Goal: Task Accomplishment & Management: Manage account settings

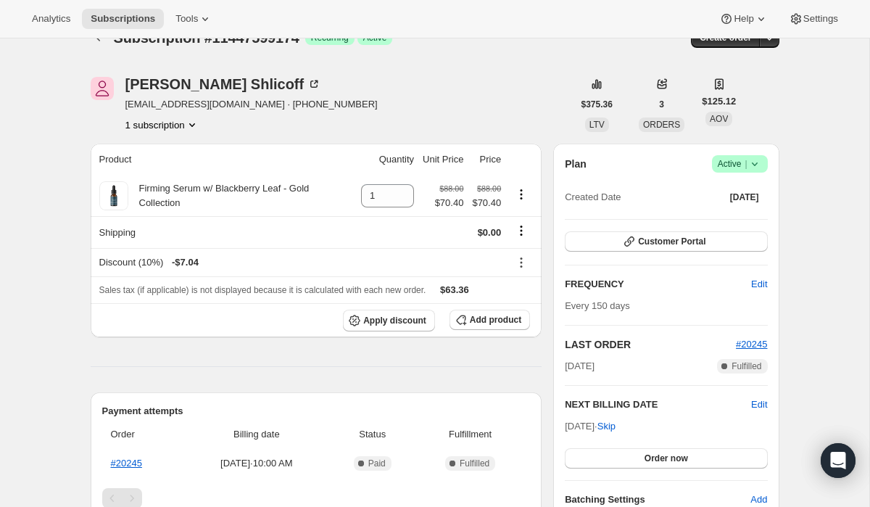
scroll to position [36, 0]
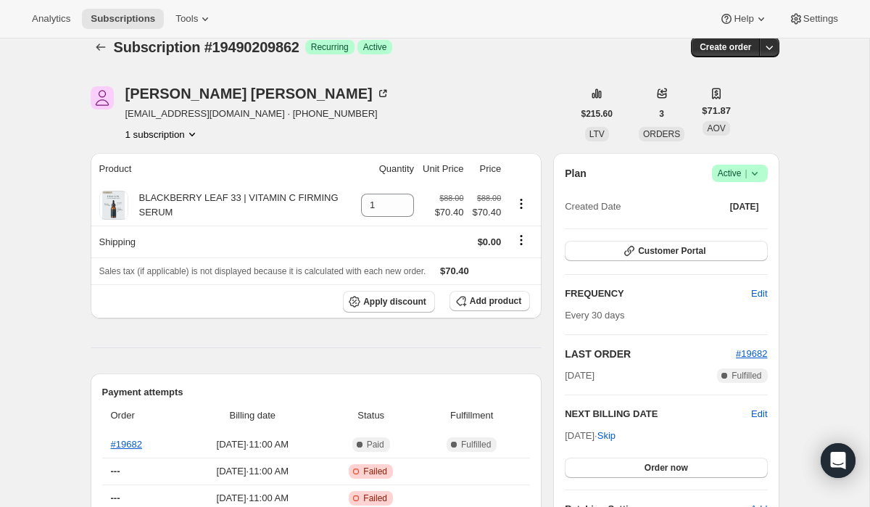
scroll to position [33, 0]
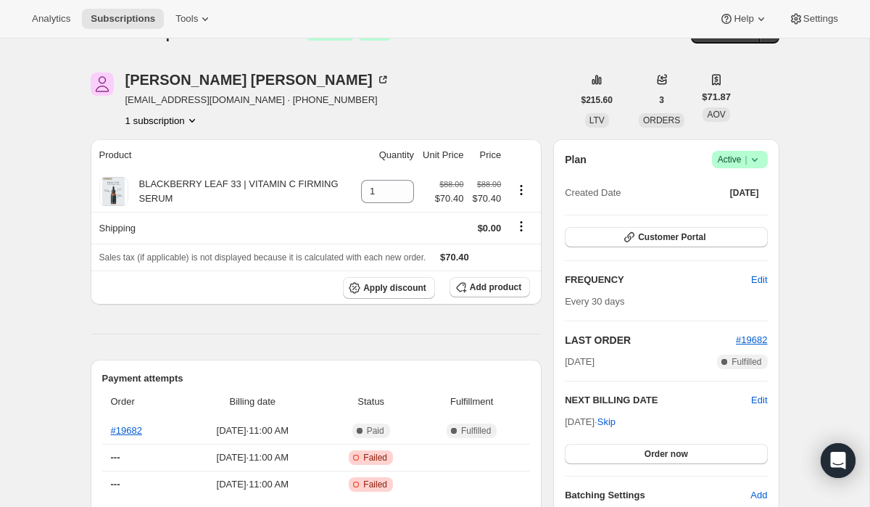
click at [757, 162] on icon at bounding box center [754, 159] width 14 height 14
click at [747, 216] on span "Cancel subscription" at bounding box center [735, 212] width 82 height 11
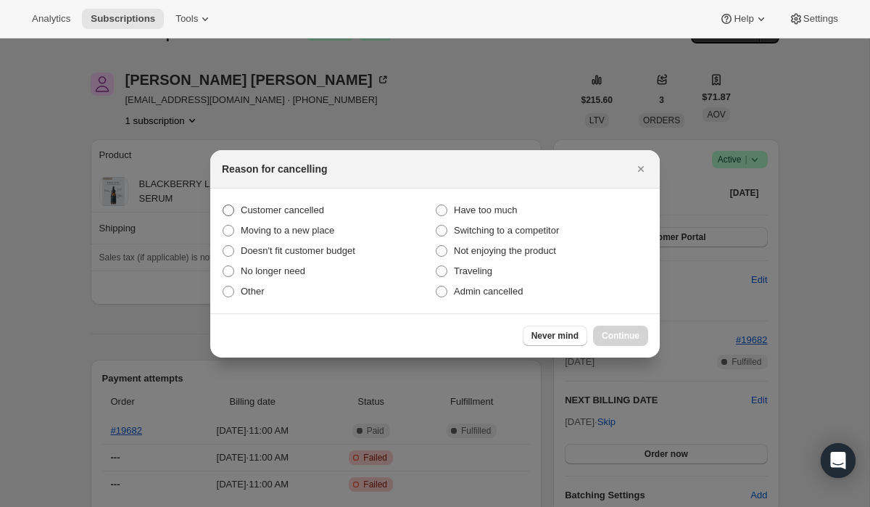
click at [320, 204] on span "Customer cancelled" at bounding box center [282, 209] width 83 height 11
click at [223, 204] on input "Customer cancelled" at bounding box center [223, 204] width 1 height 1
radio input "true"
click at [627, 338] on span "Continue" at bounding box center [621, 336] width 38 height 12
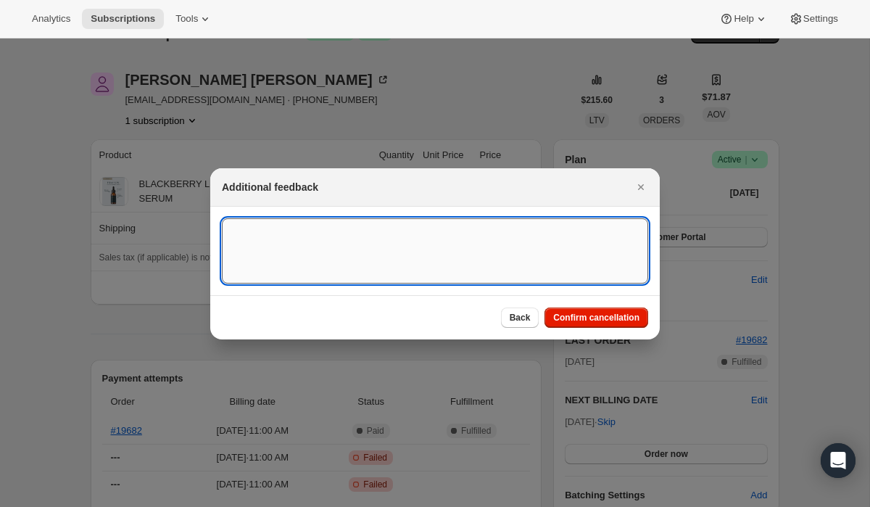
click at [427, 232] on textarea ":rbk:" at bounding box center [435, 250] width 426 height 65
paste textarea "15103"
click at [235, 233] on textarea "customer Cancelled, Ticket # 15103" at bounding box center [435, 250] width 426 height 65
type textarea "Customer Cancelled, Ticket # 15103"
click at [553, 315] on span "Confirm cancellation" at bounding box center [596, 318] width 86 height 12
